Goal: Check status: Check status

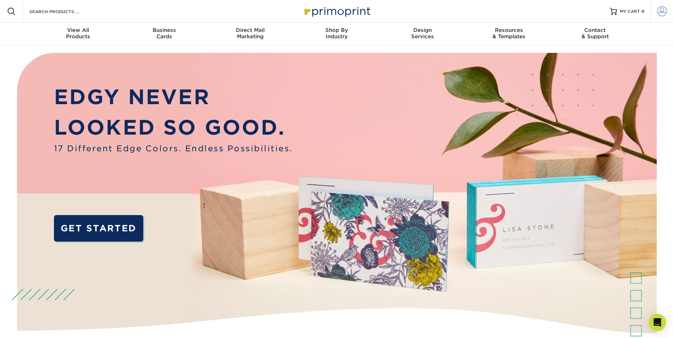
click at [662, 13] on span at bounding box center [662, 11] width 10 height 10
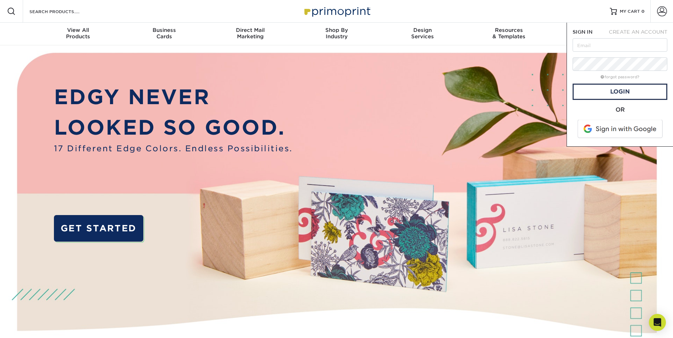
click at [615, 135] on span at bounding box center [620, 129] width 90 height 18
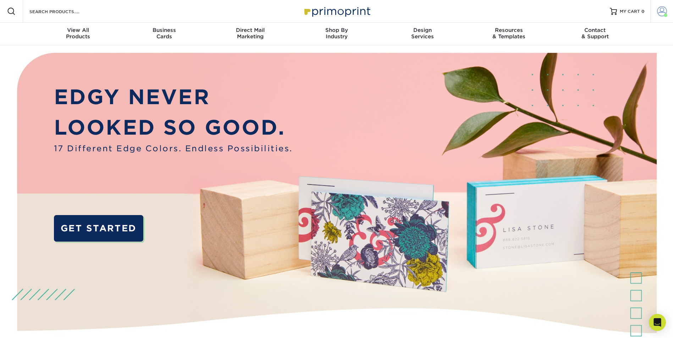
click at [662, 10] on span at bounding box center [662, 11] width 10 height 10
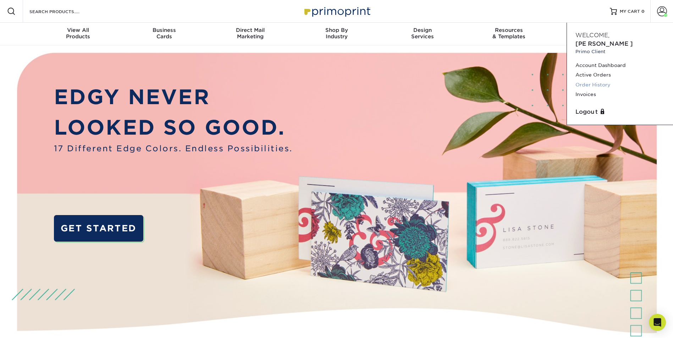
click at [585, 80] on link "Order History" at bounding box center [619, 85] width 89 height 10
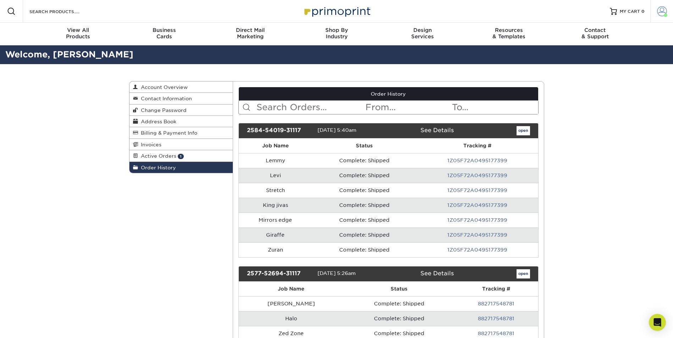
click at [667, 13] on link "Account" at bounding box center [661, 11] width 23 height 23
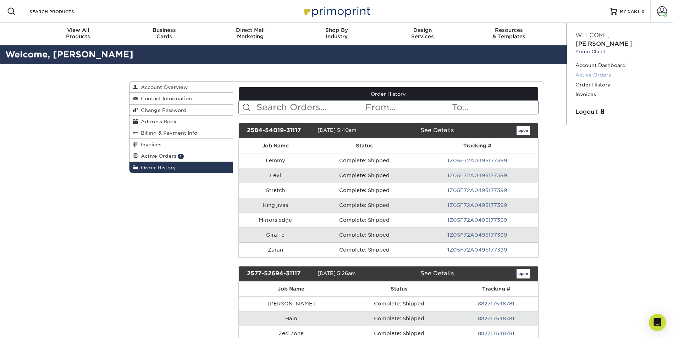
click at [581, 70] on link "Active Orders" at bounding box center [619, 75] width 89 height 10
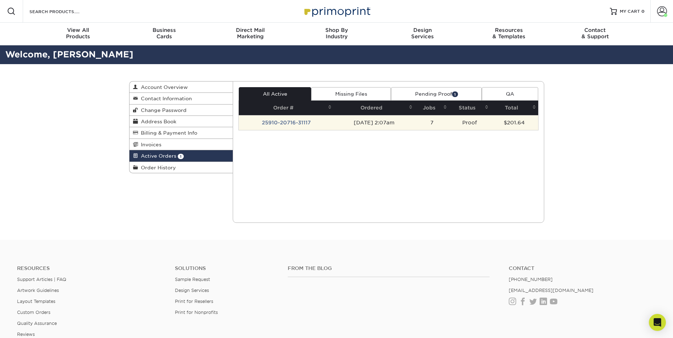
click at [415, 121] on td "09/10/2025 2:07am" at bounding box center [374, 122] width 81 height 15
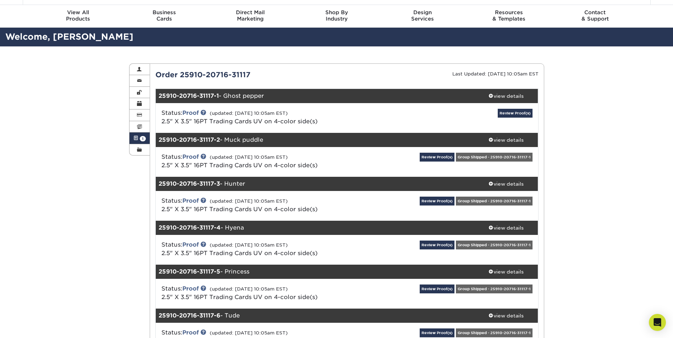
scroll to position [35, 0]
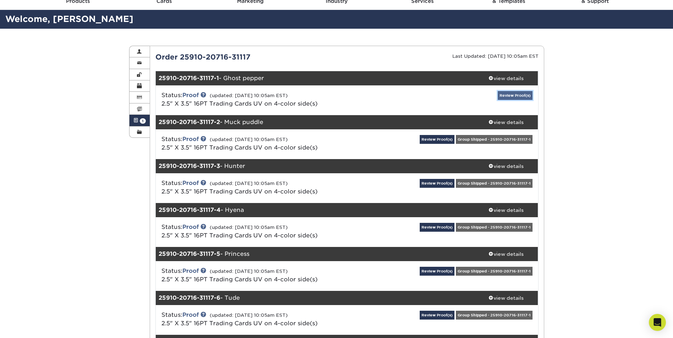
click at [506, 94] on link "Review Proof(s)" at bounding box center [515, 95] width 35 height 9
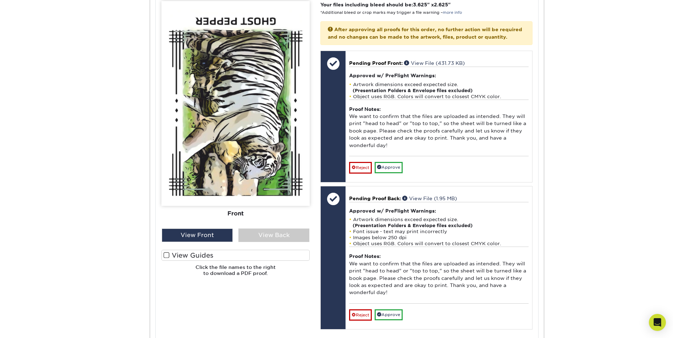
scroll to position [319, 0]
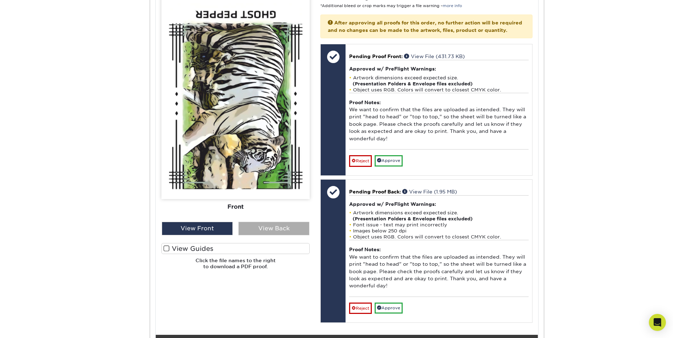
click at [274, 227] on div "View Back" at bounding box center [273, 228] width 71 height 13
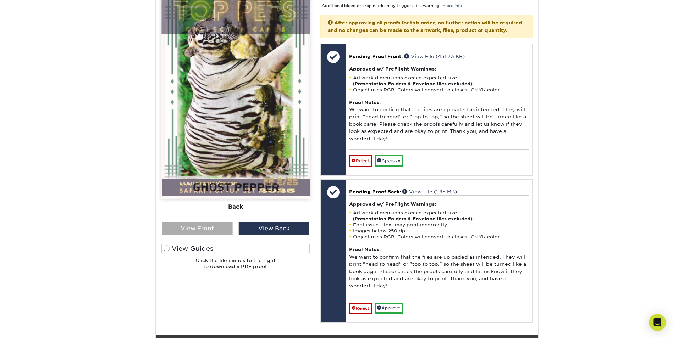
click at [204, 233] on div "View Front" at bounding box center [197, 228] width 71 height 13
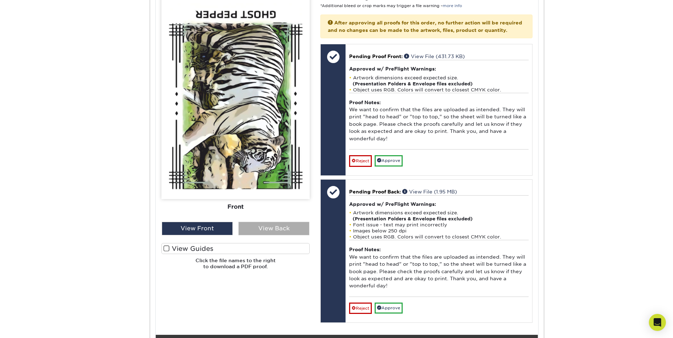
click at [264, 230] on div "View Back" at bounding box center [273, 228] width 71 height 13
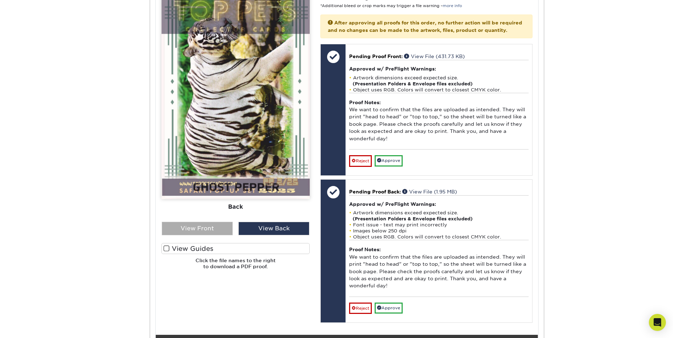
click at [192, 231] on div "View Front" at bounding box center [197, 228] width 71 height 13
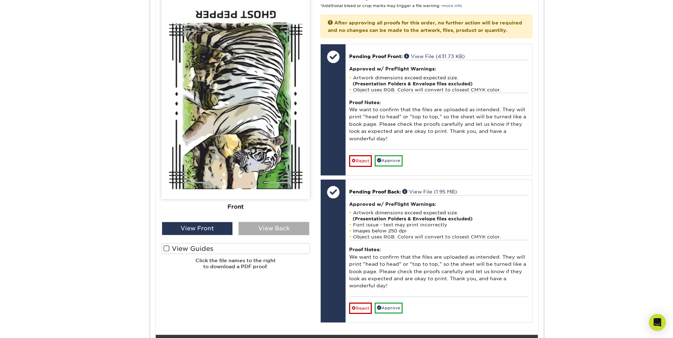
click at [276, 230] on div "View Back" at bounding box center [273, 228] width 71 height 13
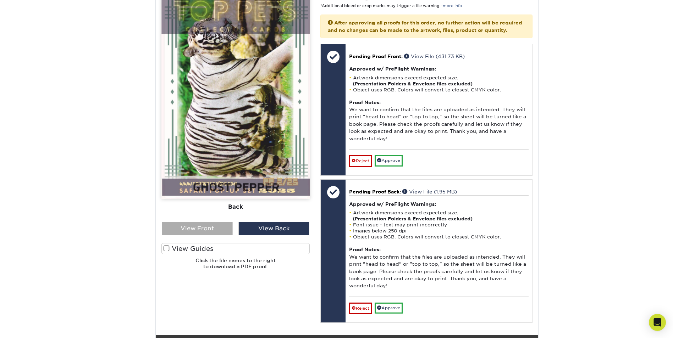
click at [213, 225] on div "View Front" at bounding box center [197, 228] width 71 height 13
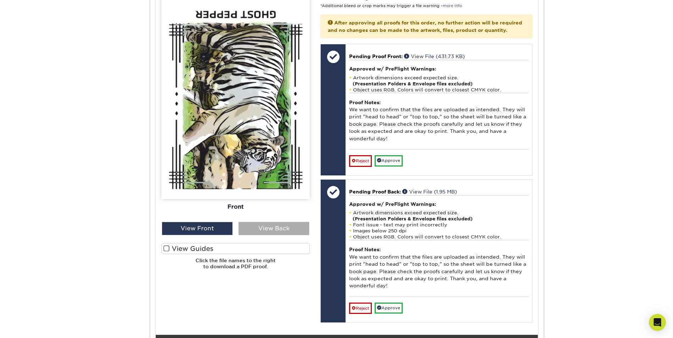
click at [258, 228] on div "View Back" at bounding box center [273, 228] width 71 height 13
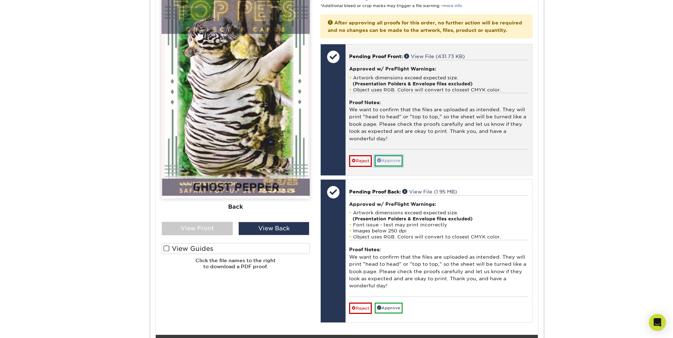
click at [390, 166] on link "Approve" at bounding box center [389, 160] width 28 height 11
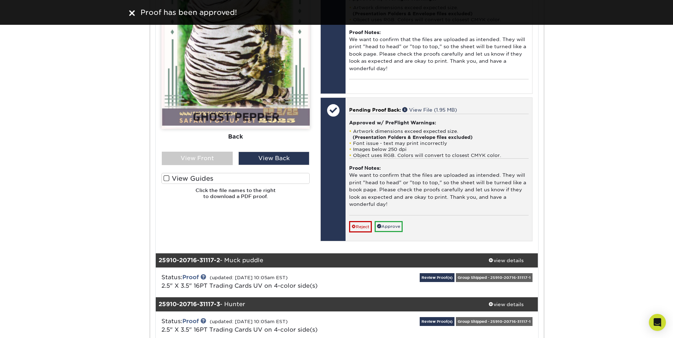
scroll to position [390, 0]
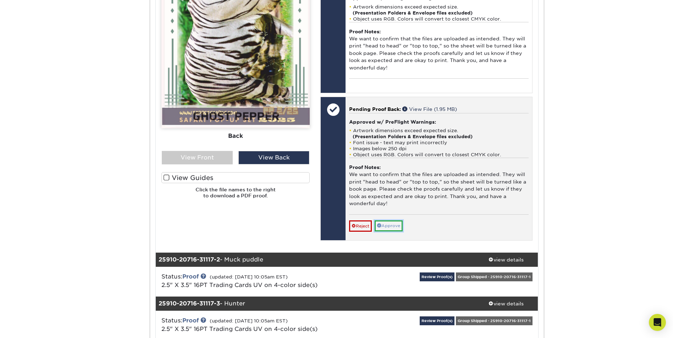
click at [390, 232] on link "Approve" at bounding box center [389, 226] width 28 height 11
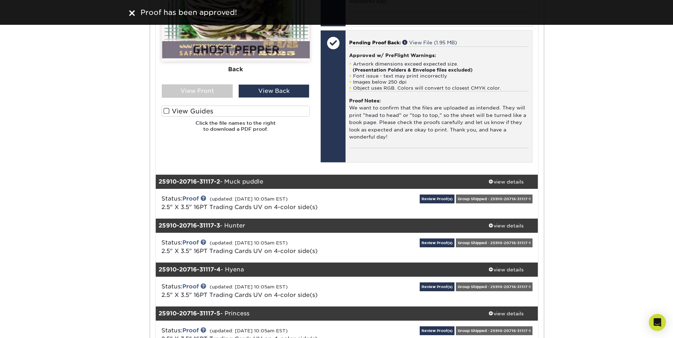
scroll to position [461, 0]
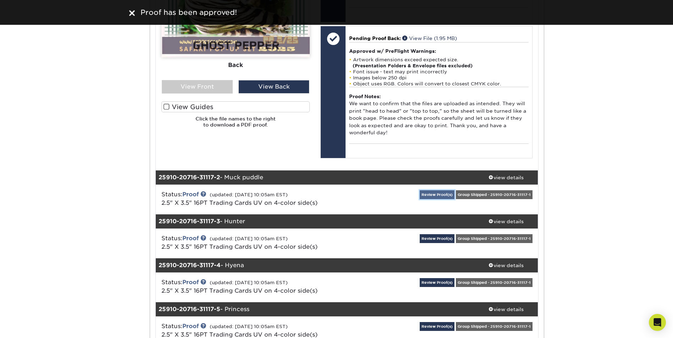
click at [441, 199] on link "Review Proof(s)" at bounding box center [437, 195] width 35 height 9
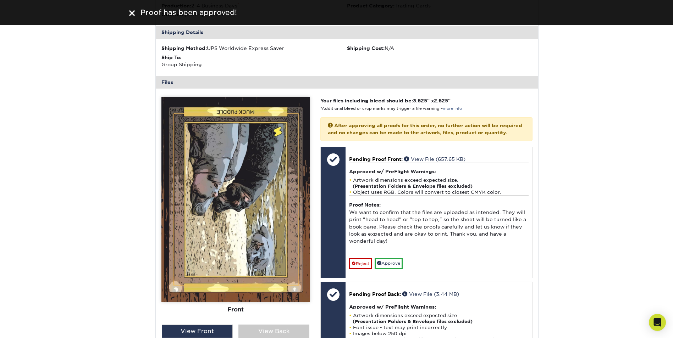
scroll to position [745, 0]
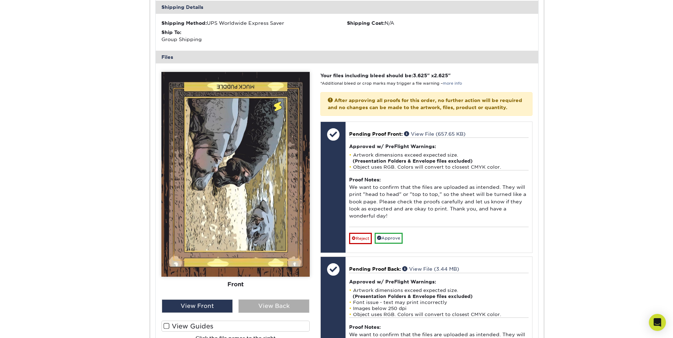
click at [263, 313] on div "View Back" at bounding box center [273, 306] width 71 height 13
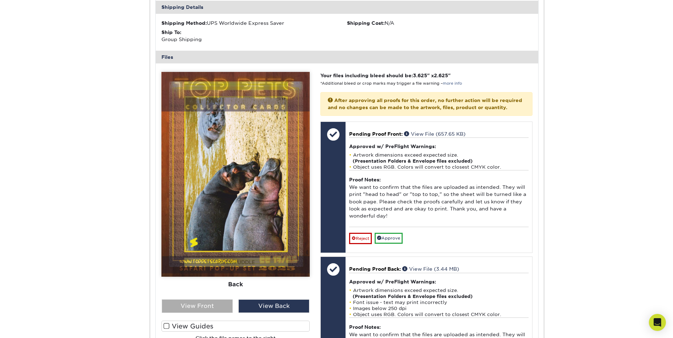
click at [217, 313] on div "View Front" at bounding box center [197, 306] width 71 height 13
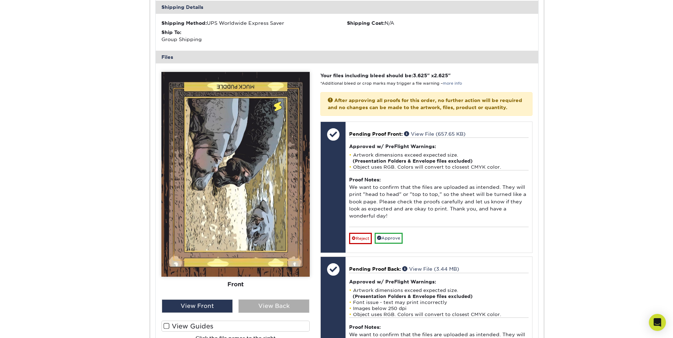
click at [262, 313] on div "View Back" at bounding box center [273, 306] width 71 height 13
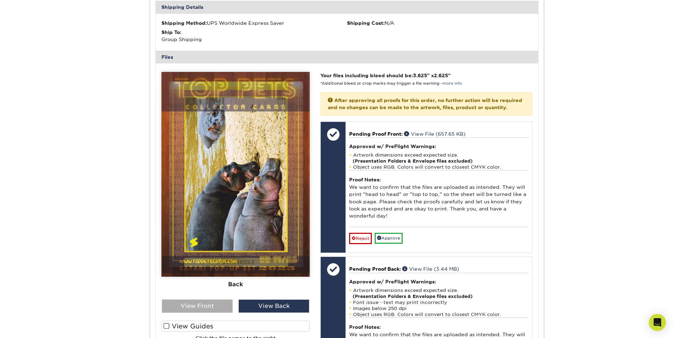
click at [220, 313] on div "View Front" at bounding box center [197, 306] width 71 height 13
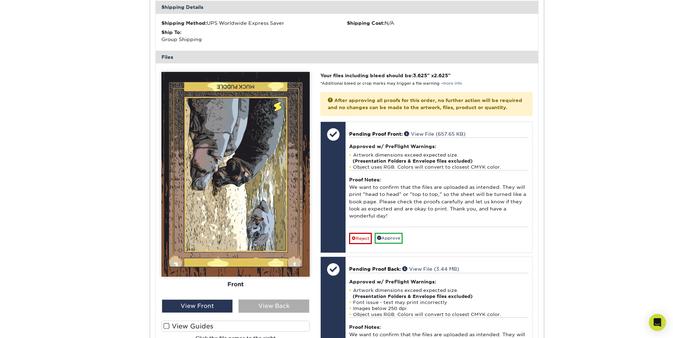
click at [263, 313] on div "View Back" at bounding box center [273, 306] width 71 height 13
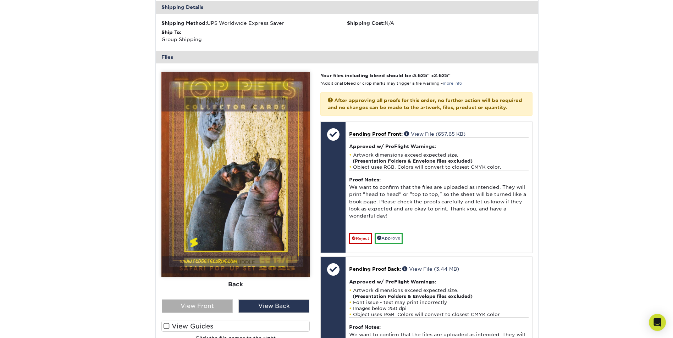
click at [204, 310] on div "View Front" at bounding box center [197, 306] width 71 height 13
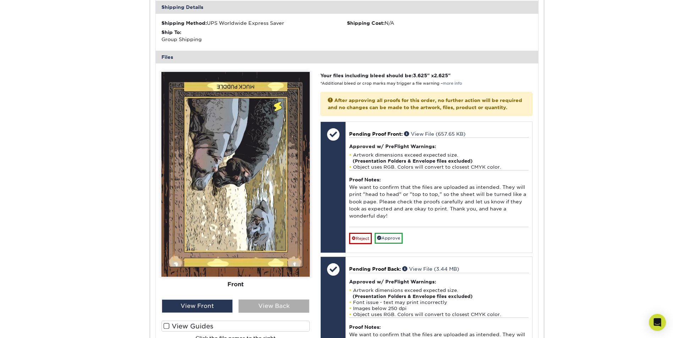
click at [263, 313] on div "View Back" at bounding box center [273, 306] width 71 height 13
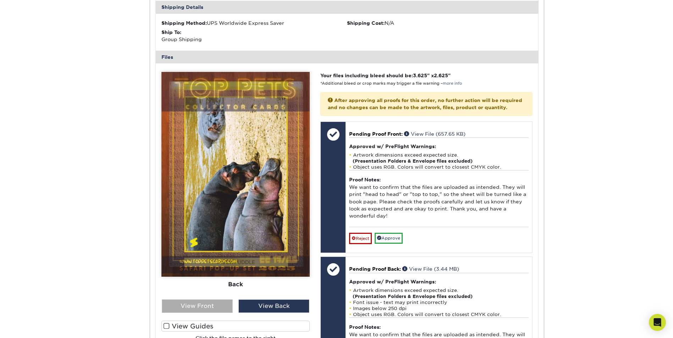
click at [212, 310] on div "View Front" at bounding box center [197, 306] width 71 height 13
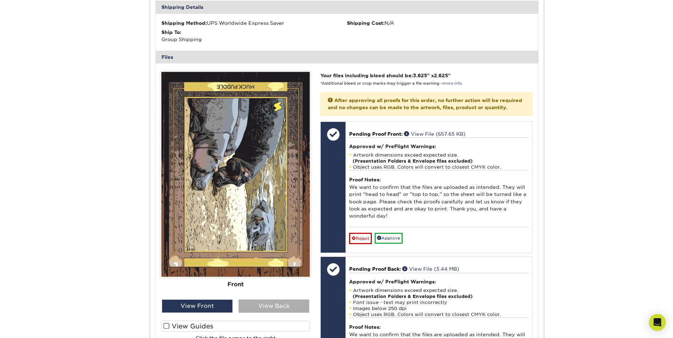
click at [257, 313] on div "View Back" at bounding box center [273, 306] width 71 height 13
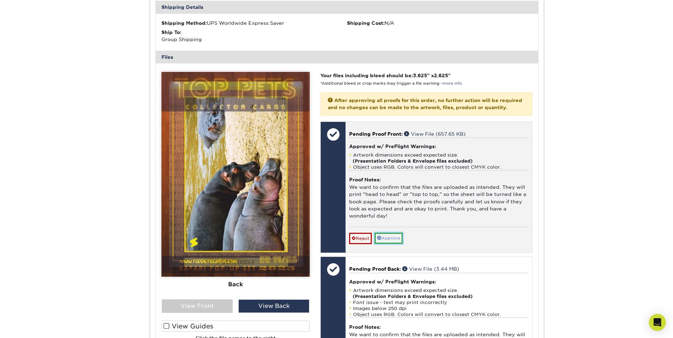
click at [387, 244] on link "Approve" at bounding box center [389, 238] width 28 height 11
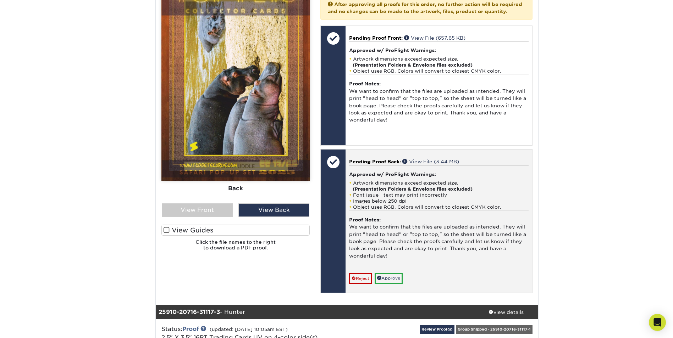
scroll to position [851, 0]
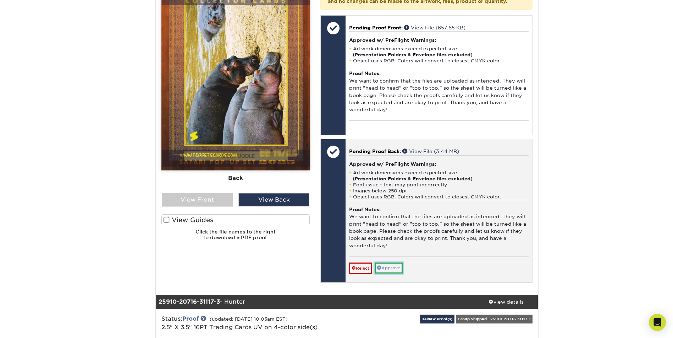
click at [391, 274] on link "Approve" at bounding box center [389, 268] width 28 height 11
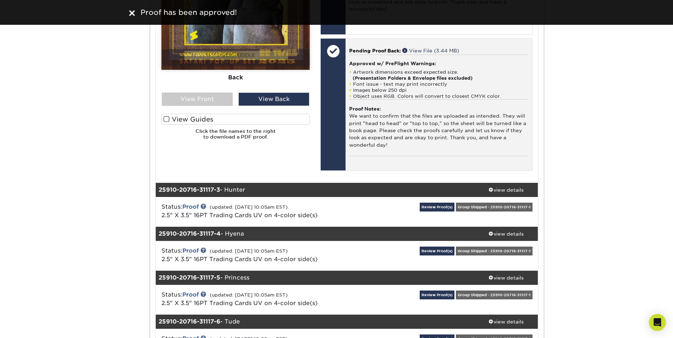
scroll to position [958, 0]
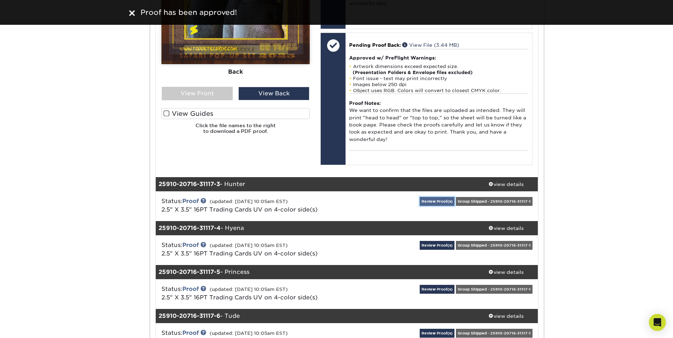
click at [432, 206] on link "Review Proof(s)" at bounding box center [437, 201] width 35 height 9
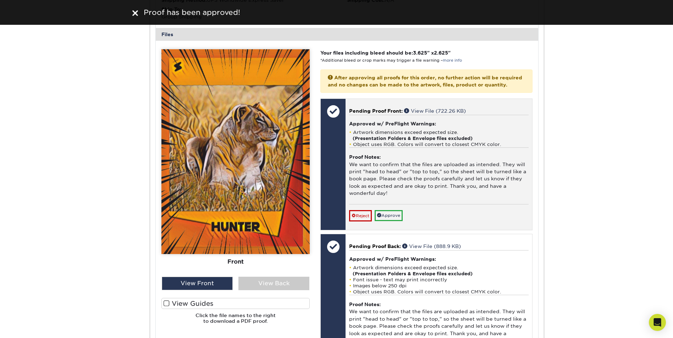
scroll to position [1277, 0]
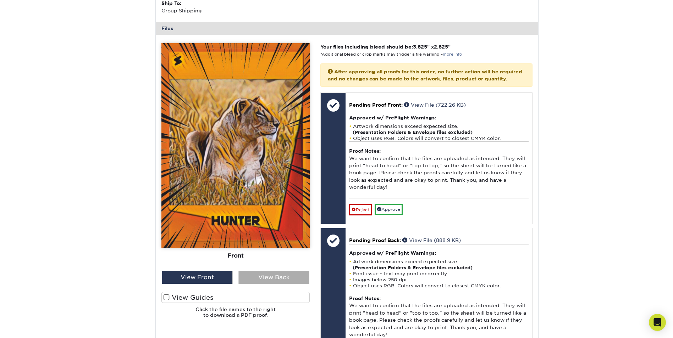
click at [277, 285] on div "View Back" at bounding box center [273, 277] width 71 height 13
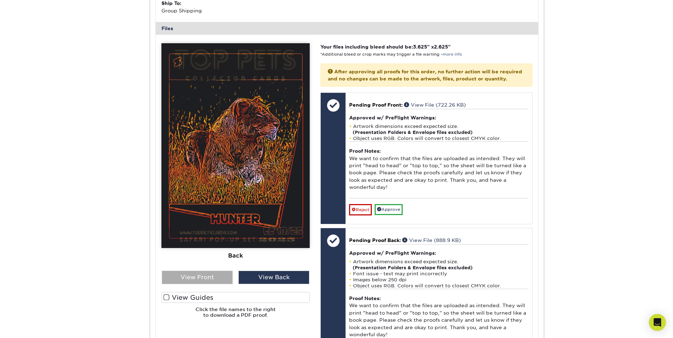
click at [213, 285] on div "View Front" at bounding box center [197, 277] width 71 height 13
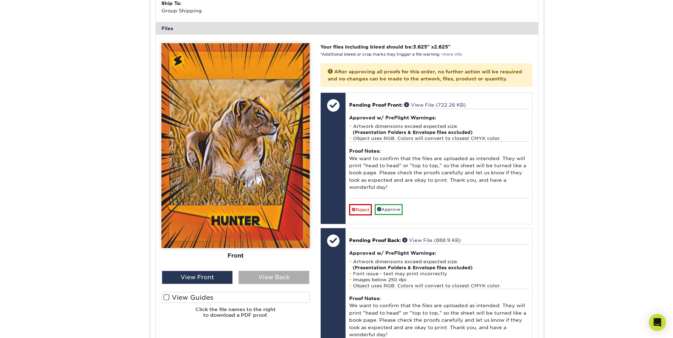
click at [267, 285] on div "View Back" at bounding box center [273, 277] width 71 height 13
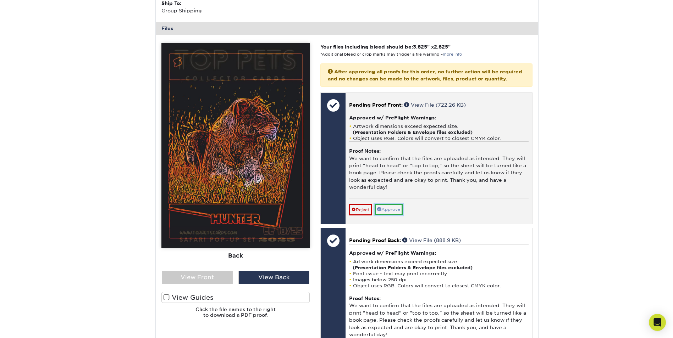
click at [392, 215] on link "Approve" at bounding box center [389, 209] width 28 height 11
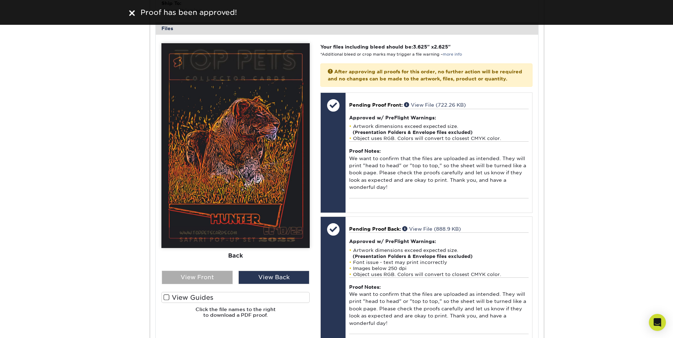
click at [213, 285] on div "View Front" at bounding box center [197, 277] width 71 height 13
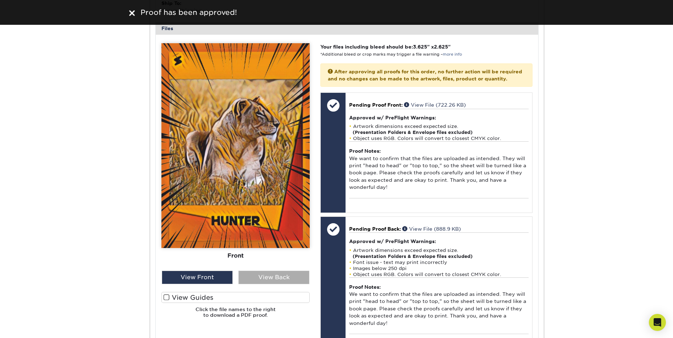
click at [273, 285] on div "View Back" at bounding box center [273, 277] width 71 height 13
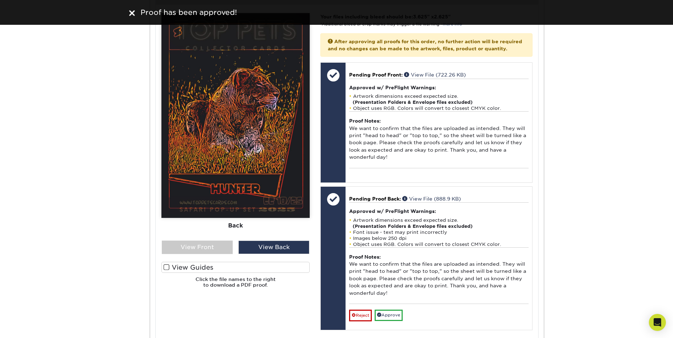
scroll to position [1348, 0]
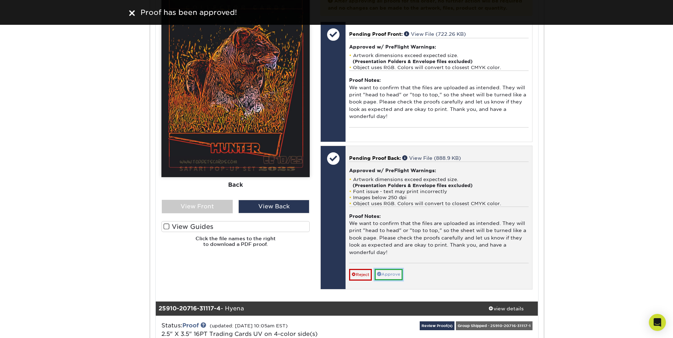
click at [393, 280] on link "Approve" at bounding box center [389, 274] width 28 height 11
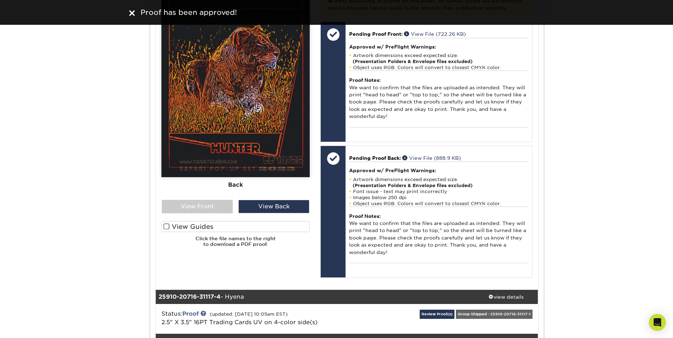
click at [164, 230] on span at bounding box center [167, 227] width 6 height 7
click at [0, 0] on input "View Guides" at bounding box center [0, 0] width 0 height 0
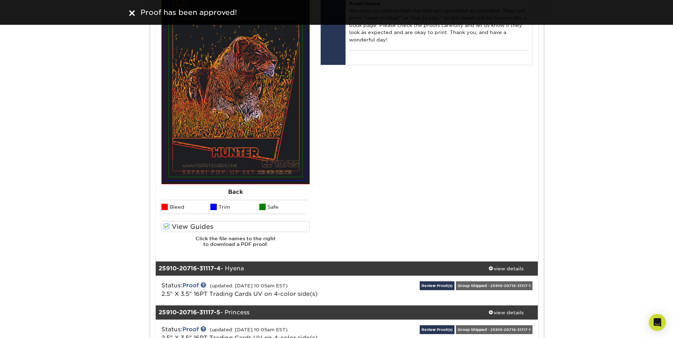
click at [165, 230] on span at bounding box center [167, 227] width 6 height 7
click at [0, 0] on input "View Guides" at bounding box center [0, 0] width 0 height 0
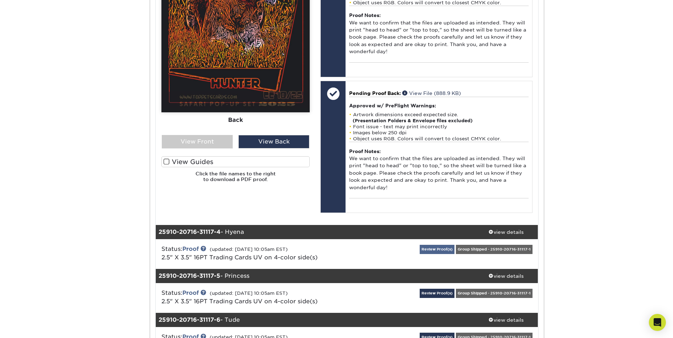
scroll to position [1419, 0]
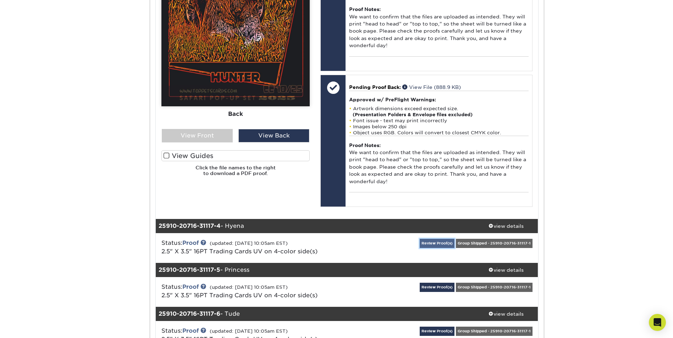
click at [447, 248] on link "Review Proof(s)" at bounding box center [437, 243] width 35 height 9
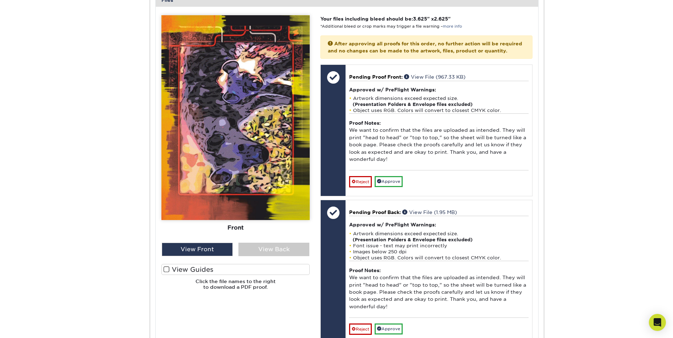
scroll to position [1809, 0]
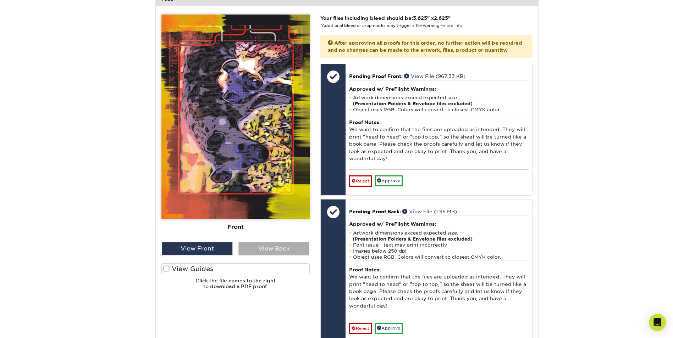
click at [268, 256] on div "View Back" at bounding box center [273, 248] width 71 height 13
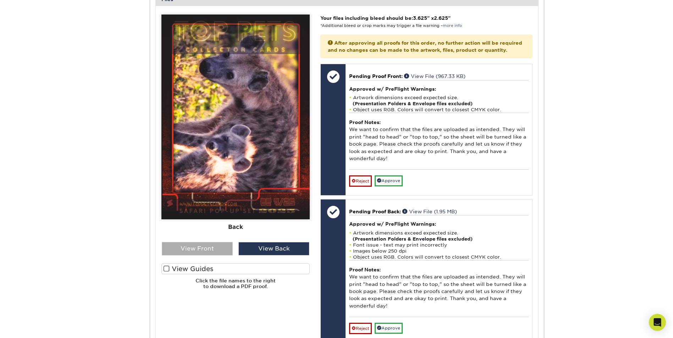
click at [202, 256] on div "View Front" at bounding box center [197, 248] width 71 height 13
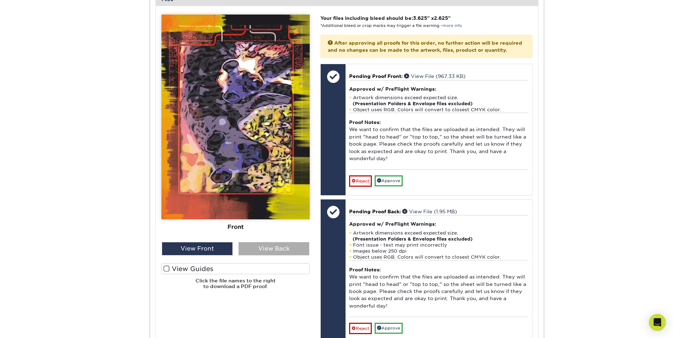
click at [271, 256] on div "View Back" at bounding box center [273, 248] width 71 height 13
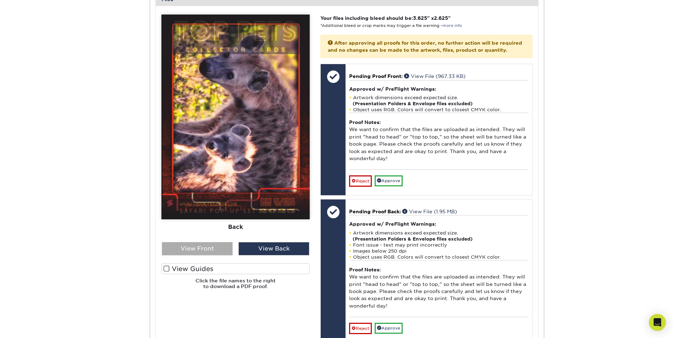
click at [217, 256] on div "View Front" at bounding box center [197, 248] width 71 height 13
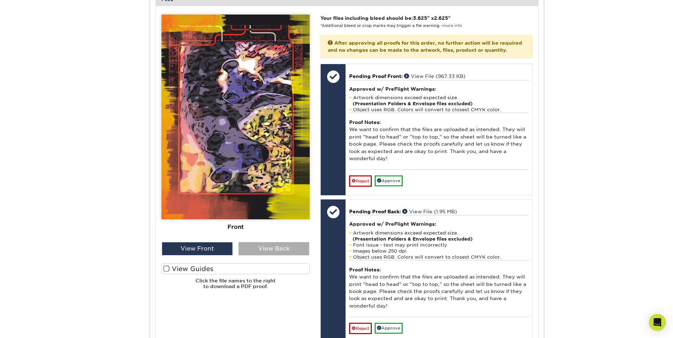
click at [258, 256] on div "View Back" at bounding box center [273, 248] width 71 height 13
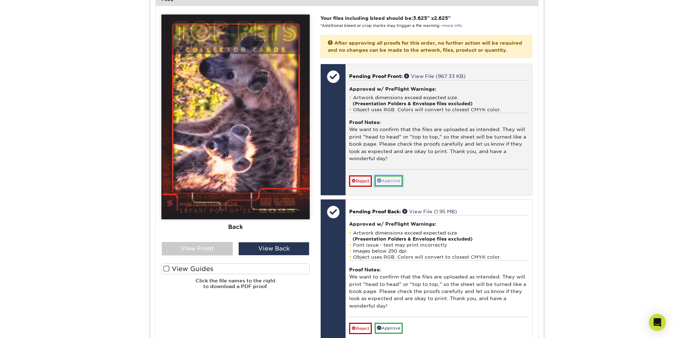
click at [388, 187] on link "Approve" at bounding box center [389, 181] width 28 height 11
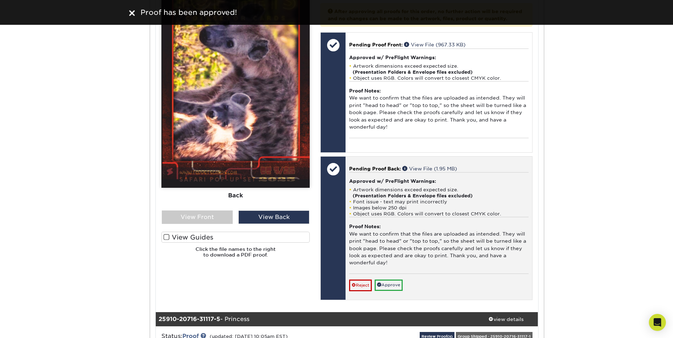
scroll to position [1880, 0]
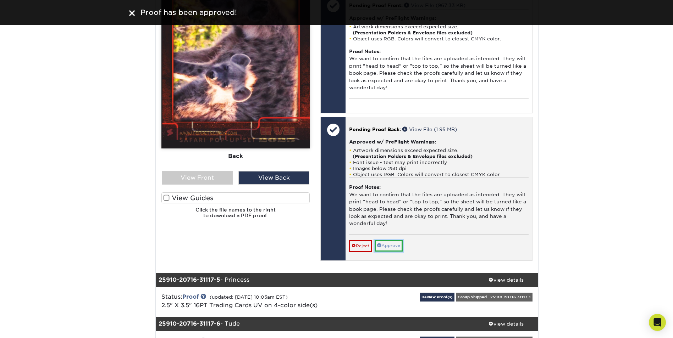
click at [391, 252] on link "Approve" at bounding box center [389, 246] width 28 height 11
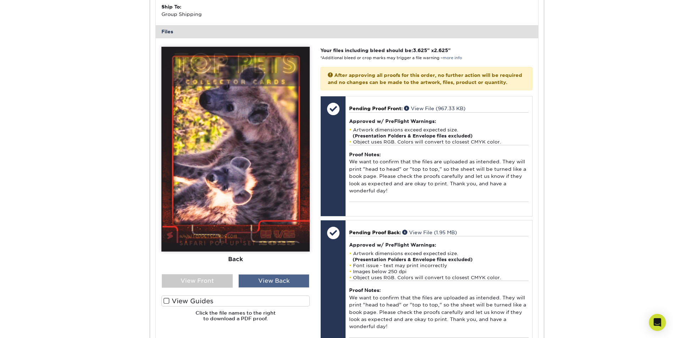
scroll to position [1774, 0]
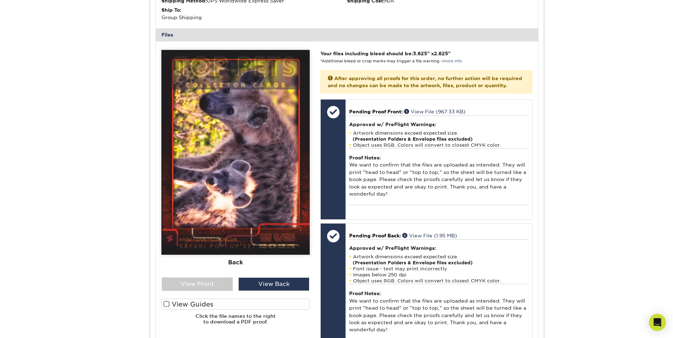
click at [166, 308] on span at bounding box center [167, 304] width 6 height 7
click at [0, 0] on input "View Guides" at bounding box center [0, 0] width 0 height 0
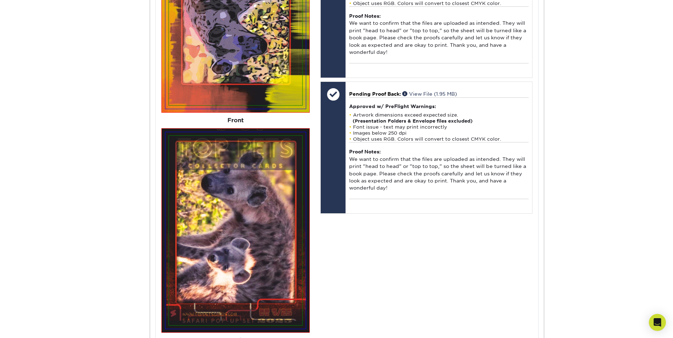
scroll to position [1987, 0]
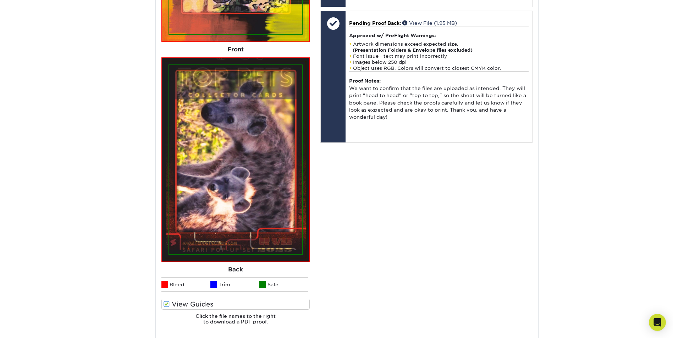
click at [166, 308] on span at bounding box center [167, 304] width 6 height 7
click at [0, 0] on input "View Guides" at bounding box center [0, 0] width 0 height 0
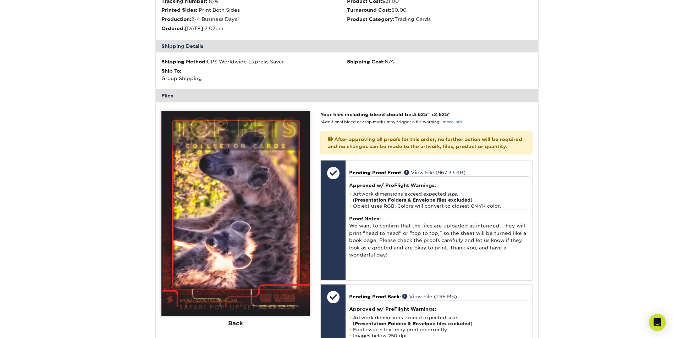
scroll to position [1774, 0]
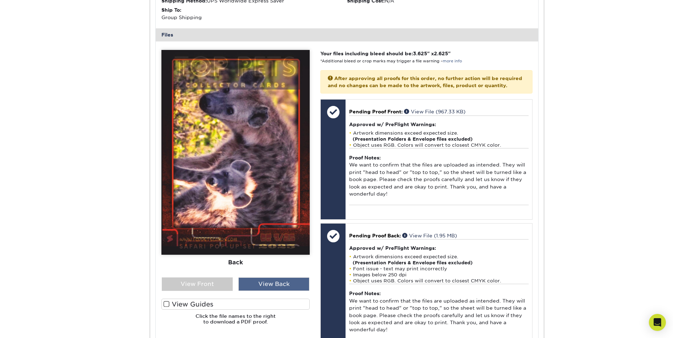
click at [255, 291] on div "View Back" at bounding box center [273, 284] width 71 height 13
click at [208, 291] on div "View Front" at bounding box center [197, 284] width 71 height 13
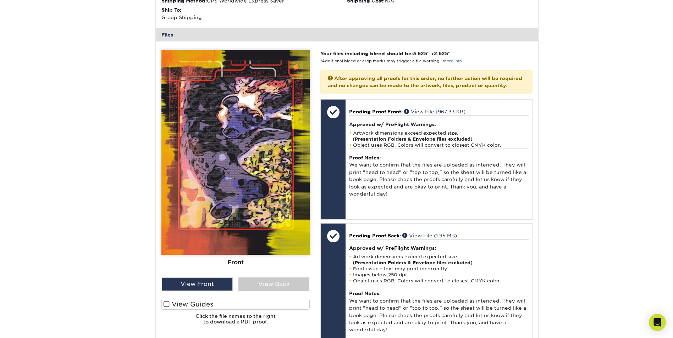
click at [166, 308] on span at bounding box center [167, 304] width 6 height 7
click at [0, 0] on input "View Guides" at bounding box center [0, 0] width 0 height 0
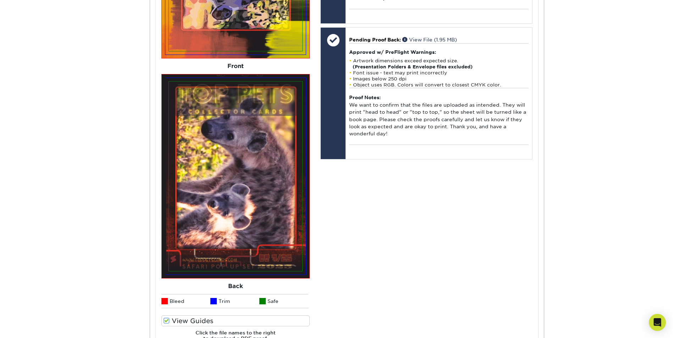
scroll to position [2022, 0]
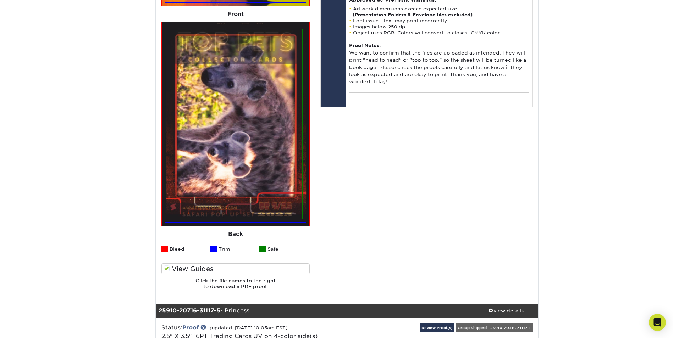
click at [167, 272] on span at bounding box center [167, 269] width 6 height 7
click at [0, 0] on input "View Guides" at bounding box center [0, 0] width 0 height 0
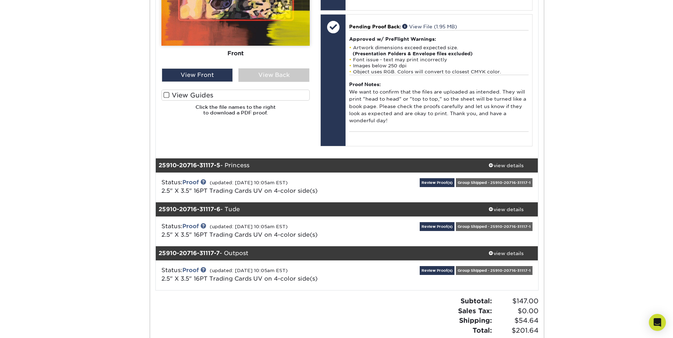
scroll to position [1987, 0]
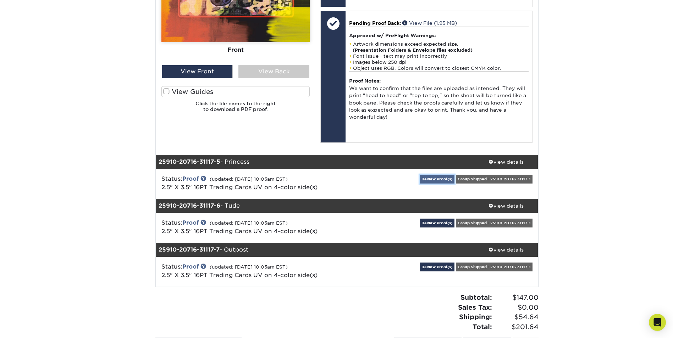
click at [423, 184] on link "Review Proof(s)" at bounding box center [437, 179] width 35 height 9
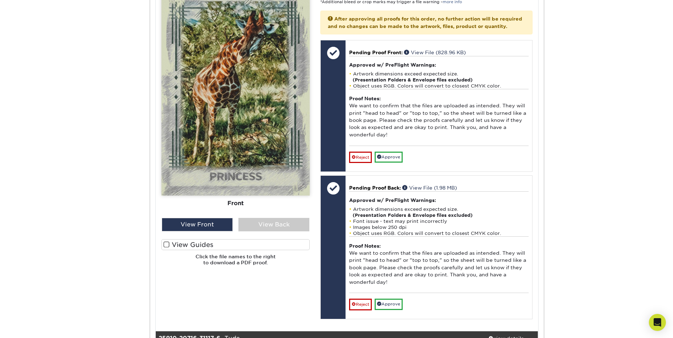
scroll to position [2341, 0]
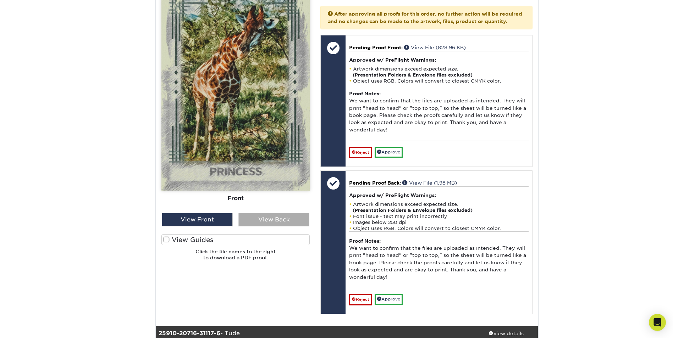
click at [266, 227] on div "View Back" at bounding box center [273, 219] width 71 height 13
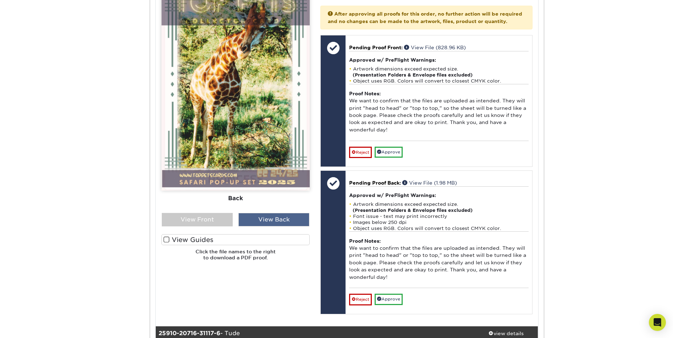
click at [248, 227] on div "View Back" at bounding box center [273, 219] width 71 height 13
click at [217, 227] on div "View Front" at bounding box center [197, 219] width 71 height 13
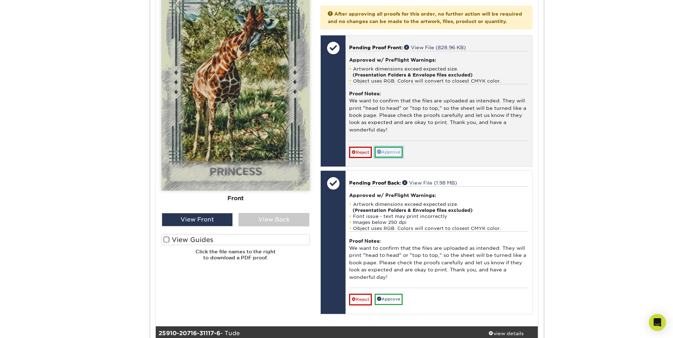
click at [398, 158] on link "Approve" at bounding box center [389, 152] width 28 height 11
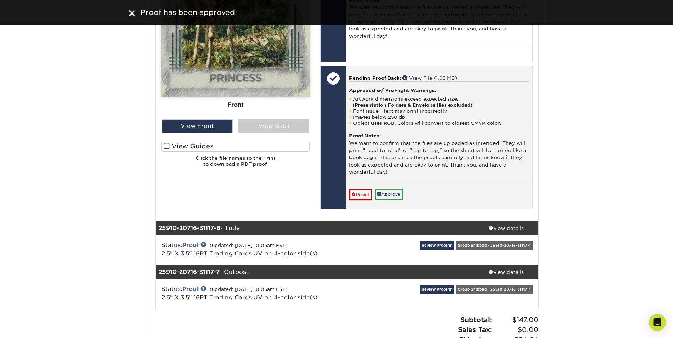
scroll to position [2448, 0]
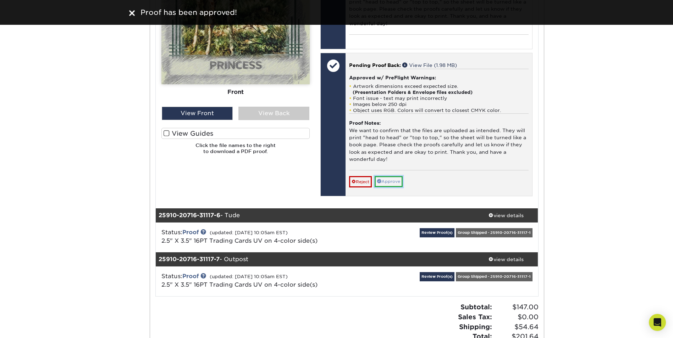
click at [385, 187] on link "Approve" at bounding box center [389, 181] width 28 height 11
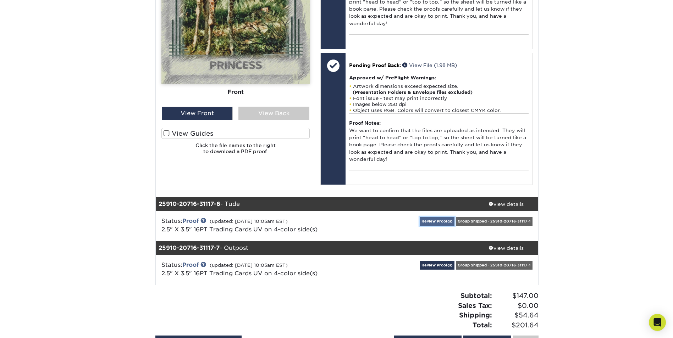
click at [431, 226] on link "Review Proof(s)" at bounding box center [437, 221] width 35 height 9
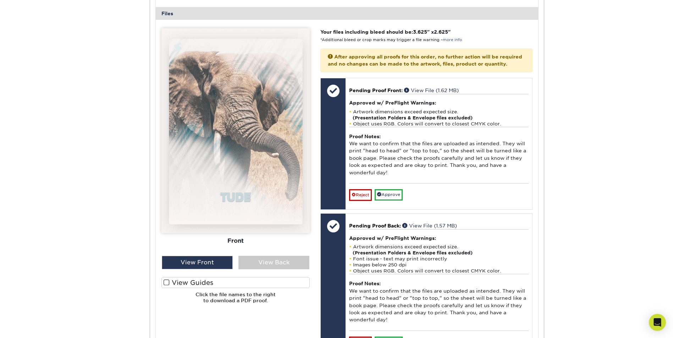
scroll to position [2803, 0]
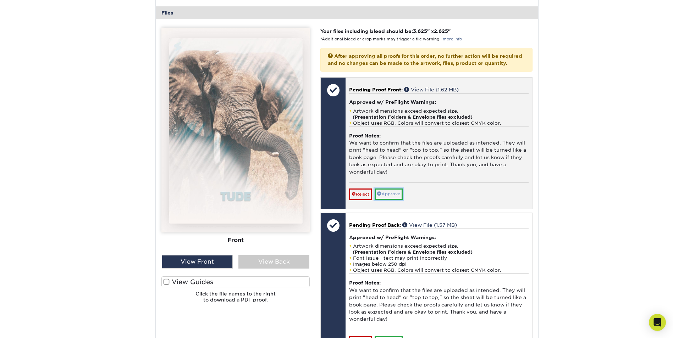
click at [385, 200] on link "Approve" at bounding box center [389, 194] width 28 height 11
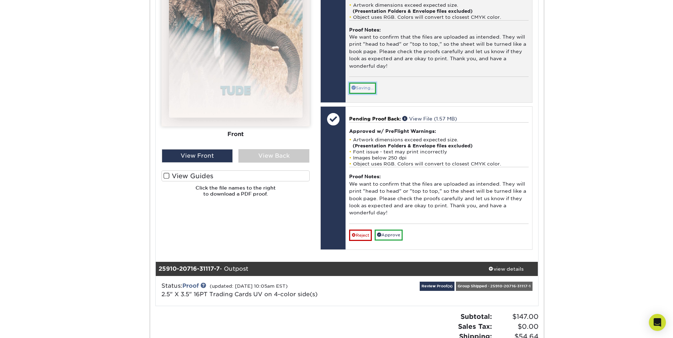
scroll to position [2909, 0]
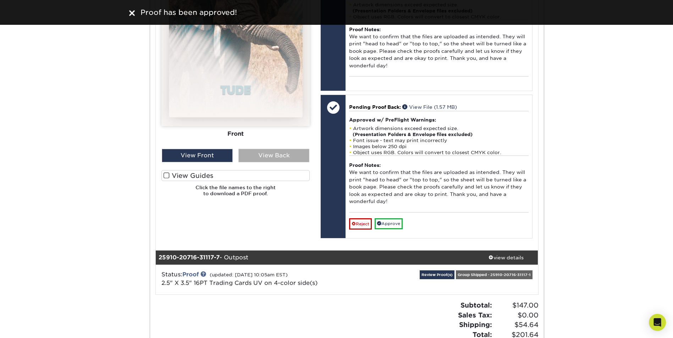
click at [292, 162] on div "View Back" at bounding box center [273, 155] width 71 height 13
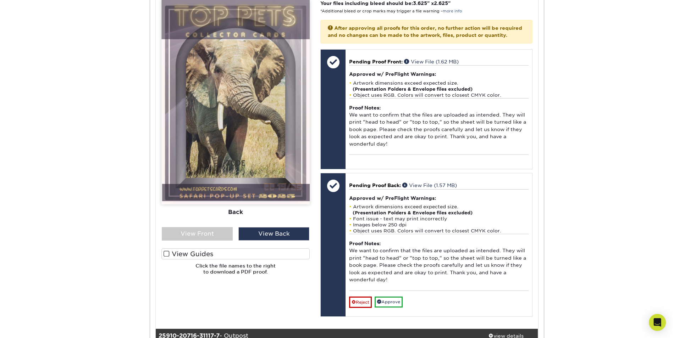
scroll to position [2874, 0]
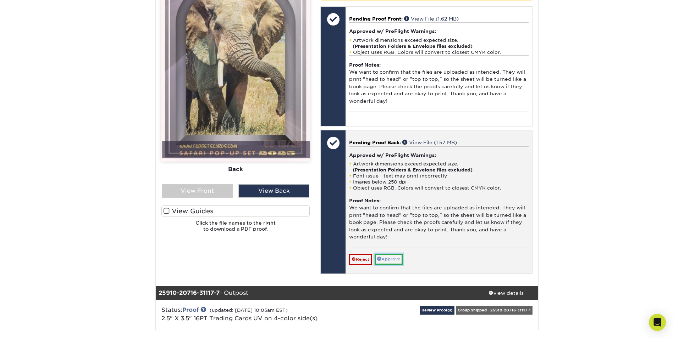
click at [398, 265] on link "Approve" at bounding box center [389, 259] width 28 height 11
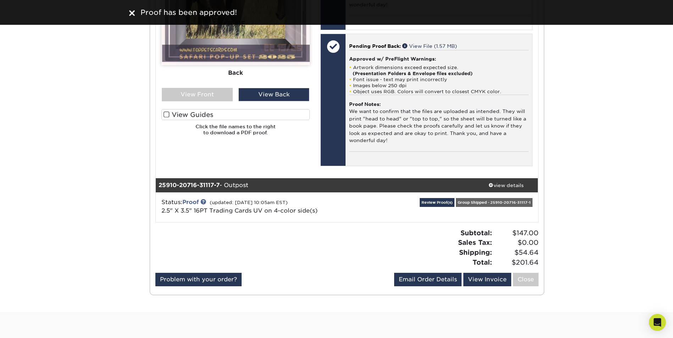
scroll to position [2980, 0]
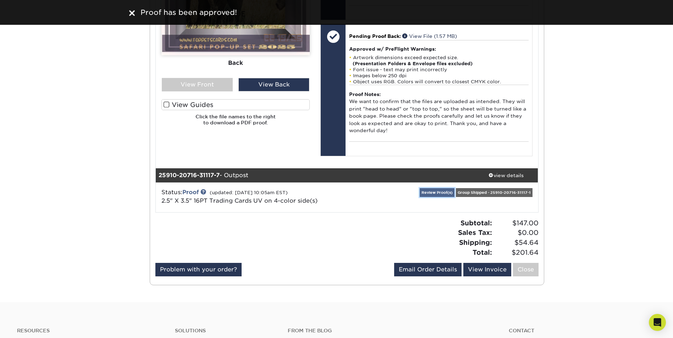
click at [447, 197] on link "Review Proof(s)" at bounding box center [437, 192] width 35 height 9
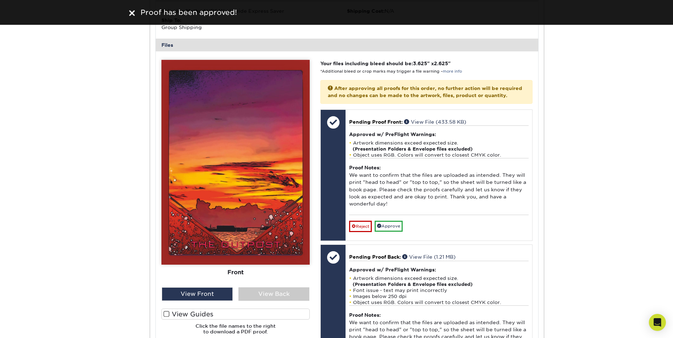
scroll to position [3335, 0]
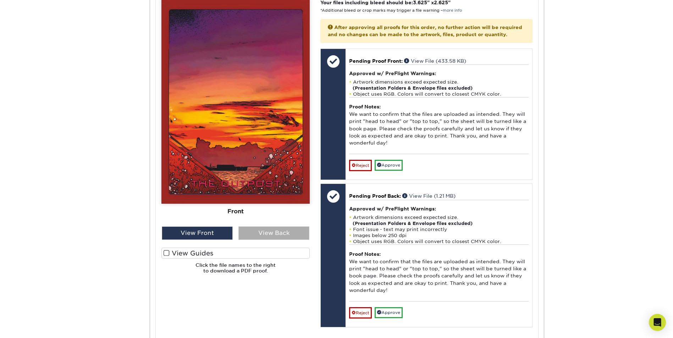
click at [262, 240] on div "View Back" at bounding box center [273, 233] width 71 height 13
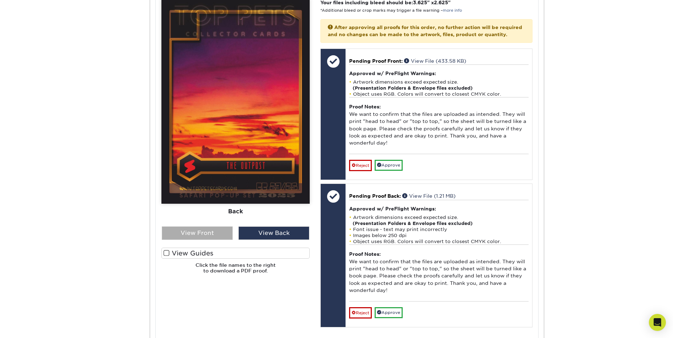
click at [211, 240] on div "View Front" at bounding box center [197, 233] width 71 height 13
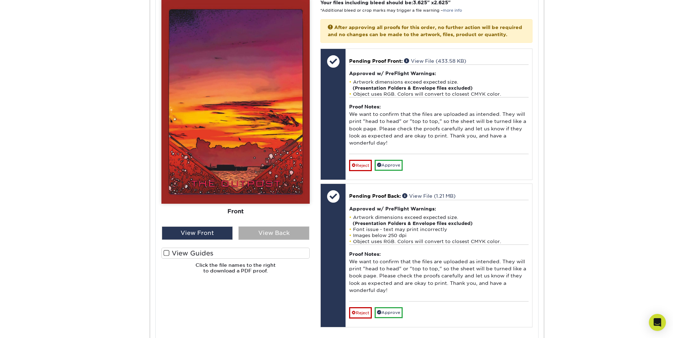
click at [294, 240] on div "View Back" at bounding box center [273, 233] width 71 height 13
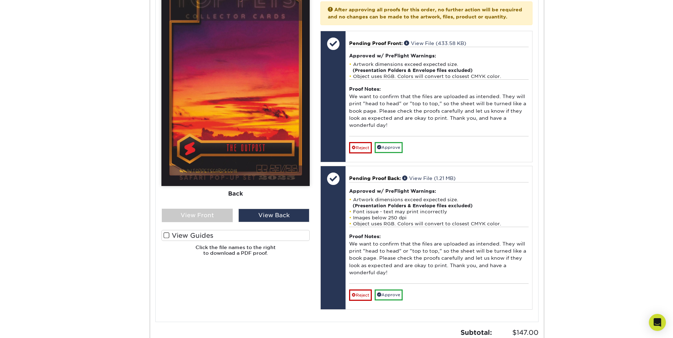
scroll to position [3370, 0]
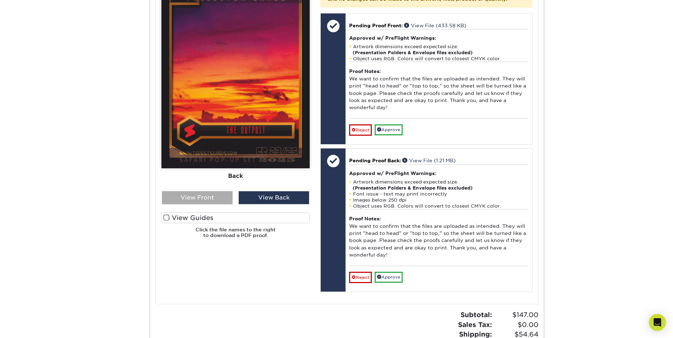
drag, startPoint x: 218, startPoint y: 241, endPoint x: 228, endPoint y: 236, distance: 11.7
click at [218, 205] on div "View Front" at bounding box center [197, 197] width 71 height 13
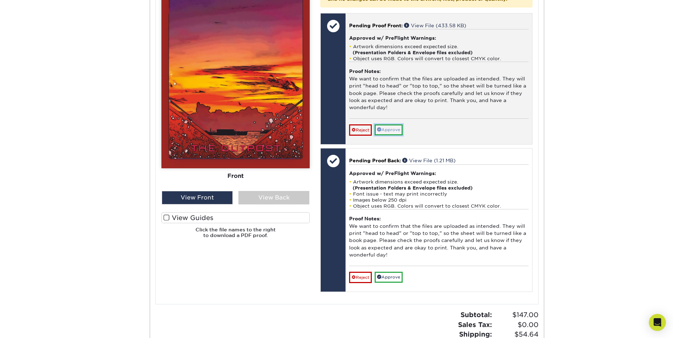
click at [390, 136] on link "Approve" at bounding box center [389, 130] width 28 height 11
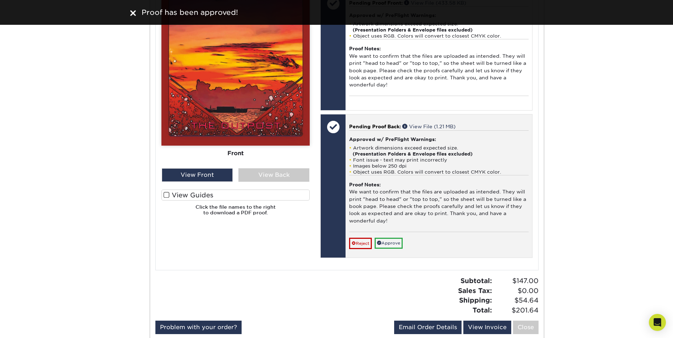
scroll to position [3406, 0]
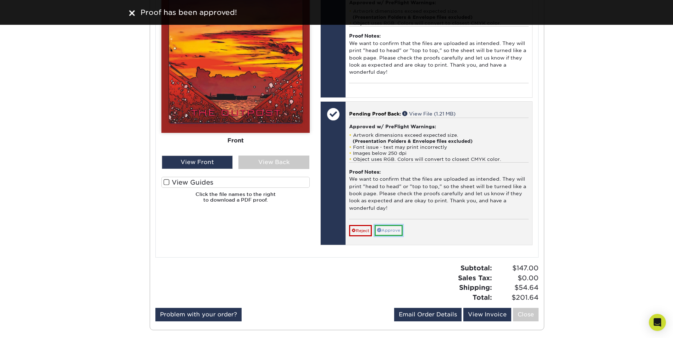
click at [386, 236] on link "Approve" at bounding box center [389, 230] width 28 height 11
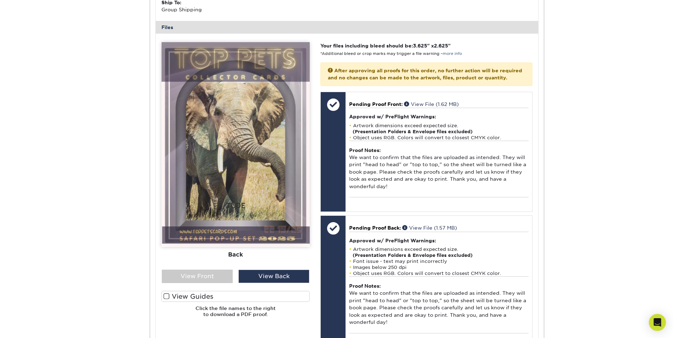
scroll to position [2840, 0]
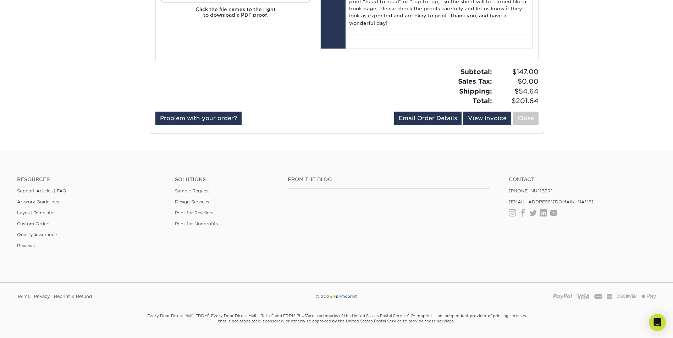
drag, startPoint x: 585, startPoint y: 212, endPoint x: 604, endPoint y: 166, distance: 49.0
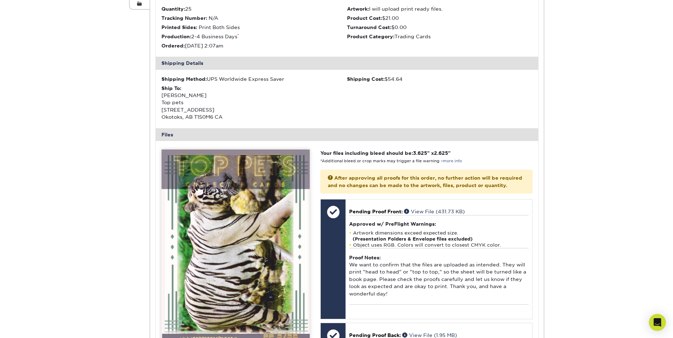
scroll to position [0, 0]
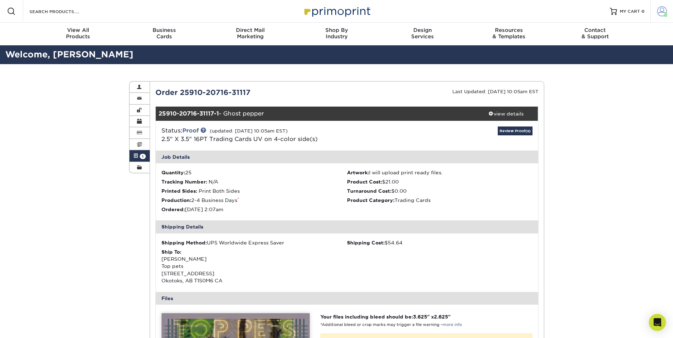
click at [658, 11] on span at bounding box center [662, 11] width 10 height 10
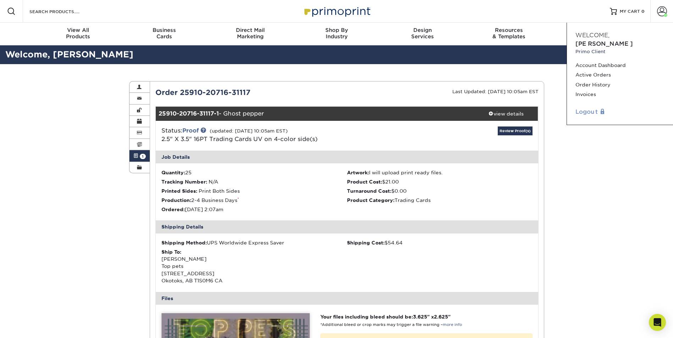
click at [585, 108] on link "Logout" at bounding box center [619, 112] width 89 height 9
